Goal: Task Accomplishment & Management: Complete application form

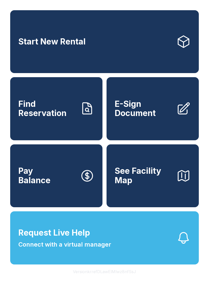
click at [150, 185] on span "See Facility Map" at bounding box center [144, 175] width 58 height 19
click at [146, 184] on span "See Facility Map" at bounding box center [144, 175] width 58 height 19
click at [56, 114] on span "Find Reservation" at bounding box center [47, 108] width 58 height 19
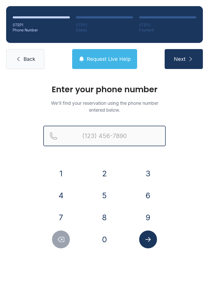
click at [88, 134] on input "Reservation phone number" at bounding box center [104, 136] width 123 height 20
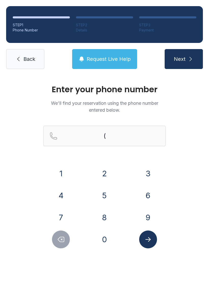
click at [105, 170] on button "2" at bounding box center [105, 173] width 18 height 18
click at [66, 170] on button "1" at bounding box center [61, 173] width 18 height 18
click at [106, 237] on button "0" at bounding box center [105, 239] width 18 height 18
click at [61, 217] on button "7" at bounding box center [61, 217] width 18 height 18
click at [152, 213] on button "9" at bounding box center [148, 217] width 18 height 18
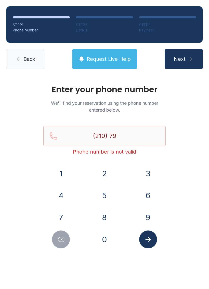
click at [148, 173] on button "3" at bounding box center [148, 173] width 18 height 18
click at [106, 217] on button "8" at bounding box center [105, 217] width 18 height 18
click at [103, 197] on button "5" at bounding box center [105, 195] width 18 height 18
click at [63, 174] on button "1" at bounding box center [61, 173] width 18 height 18
click at [149, 172] on button "3" at bounding box center [148, 173] width 18 height 18
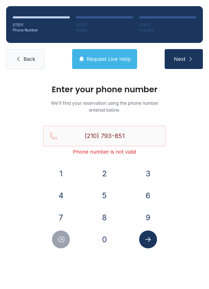
type input "[PHONE_NUMBER]"
click at [151, 240] on icon "Submit lookup form" at bounding box center [149, 239] width 8 height 8
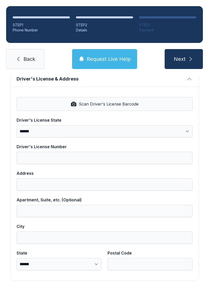
scroll to position [206, 0]
click at [187, 58] on button "Next" at bounding box center [184, 59] width 38 height 20
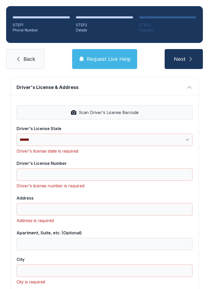
click at [26, 56] on span "Back" at bounding box center [29, 58] width 12 height 7
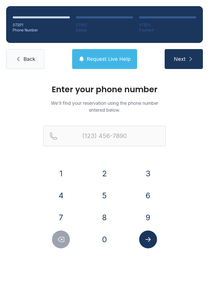
click at [30, 66] on link "Back" at bounding box center [25, 59] width 38 height 20
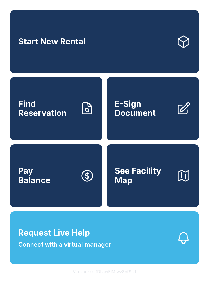
click at [26, 64] on link "Start New Rental" at bounding box center [104, 41] width 189 height 63
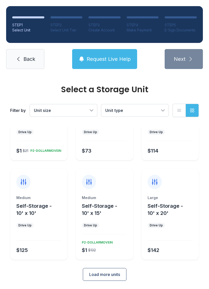
scroll to position [53, 0]
click at [23, 61] on link "Back" at bounding box center [25, 59] width 38 height 20
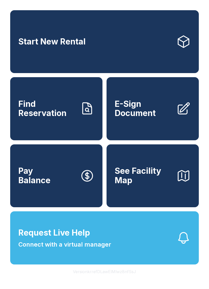
click at [146, 185] on span "See Facility Map" at bounding box center [144, 175] width 58 height 19
